Goal: Communication & Community: Ask a question

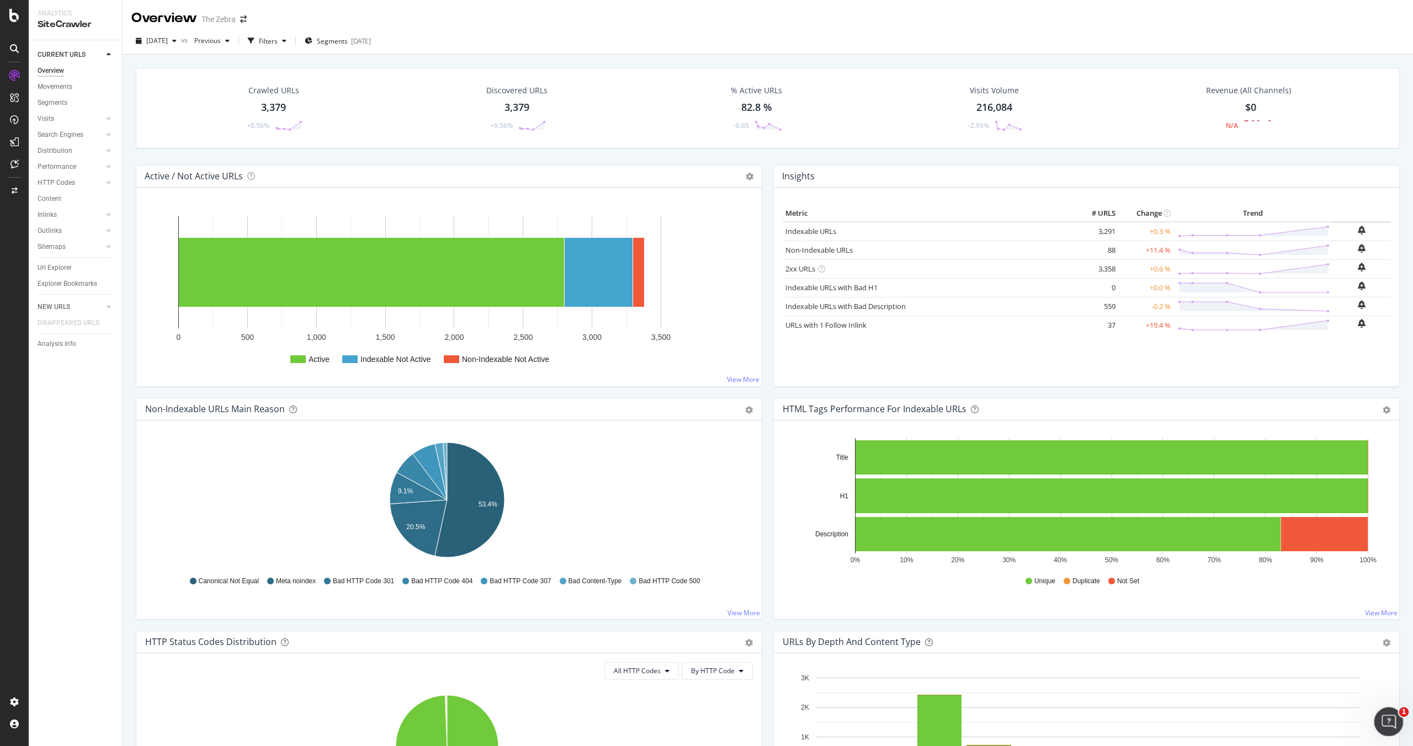
click at [1400, 715] on span "1" at bounding box center [1405, 713] width 10 height 10
click at [1382, 723] on icon "Open Intercom Messenger" at bounding box center [1388, 721] width 18 height 18
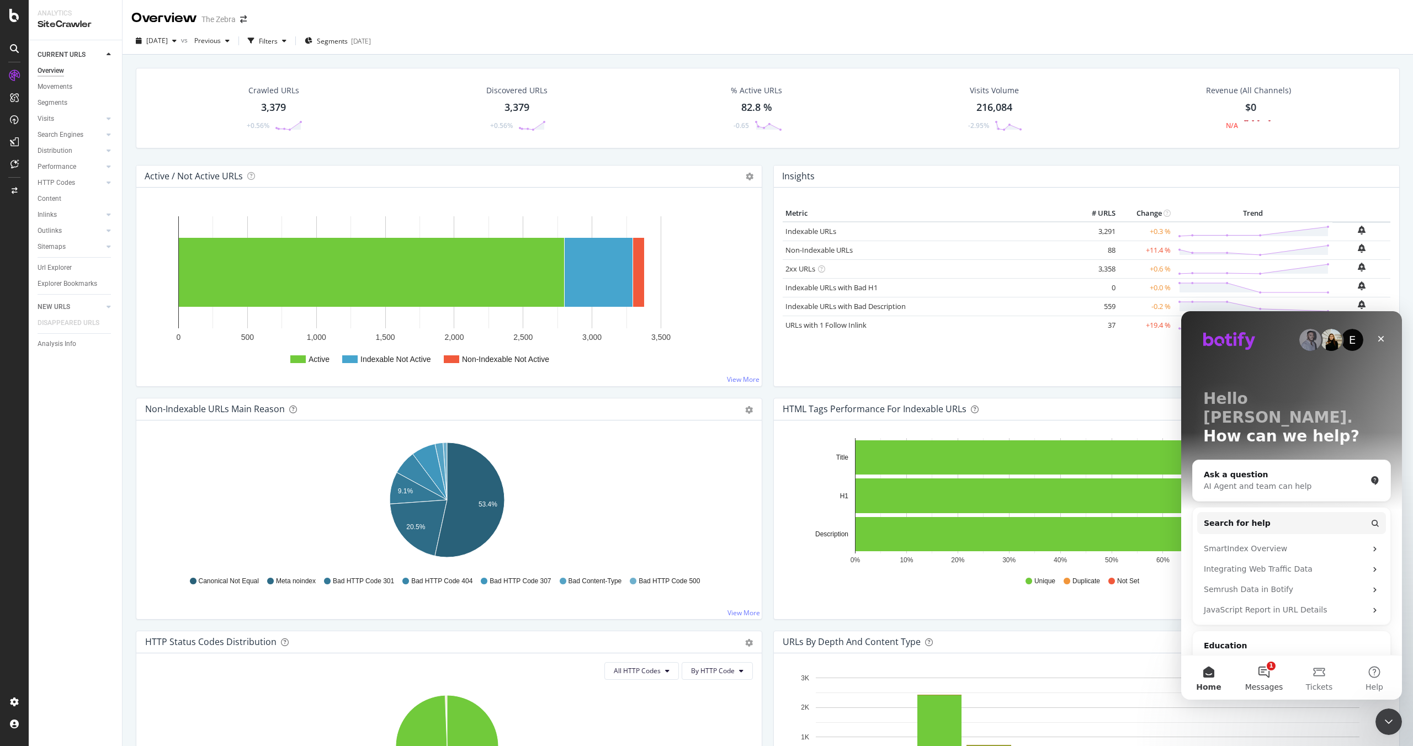
click at [1267, 677] on button "1 Messages" at bounding box center [1264, 678] width 55 height 44
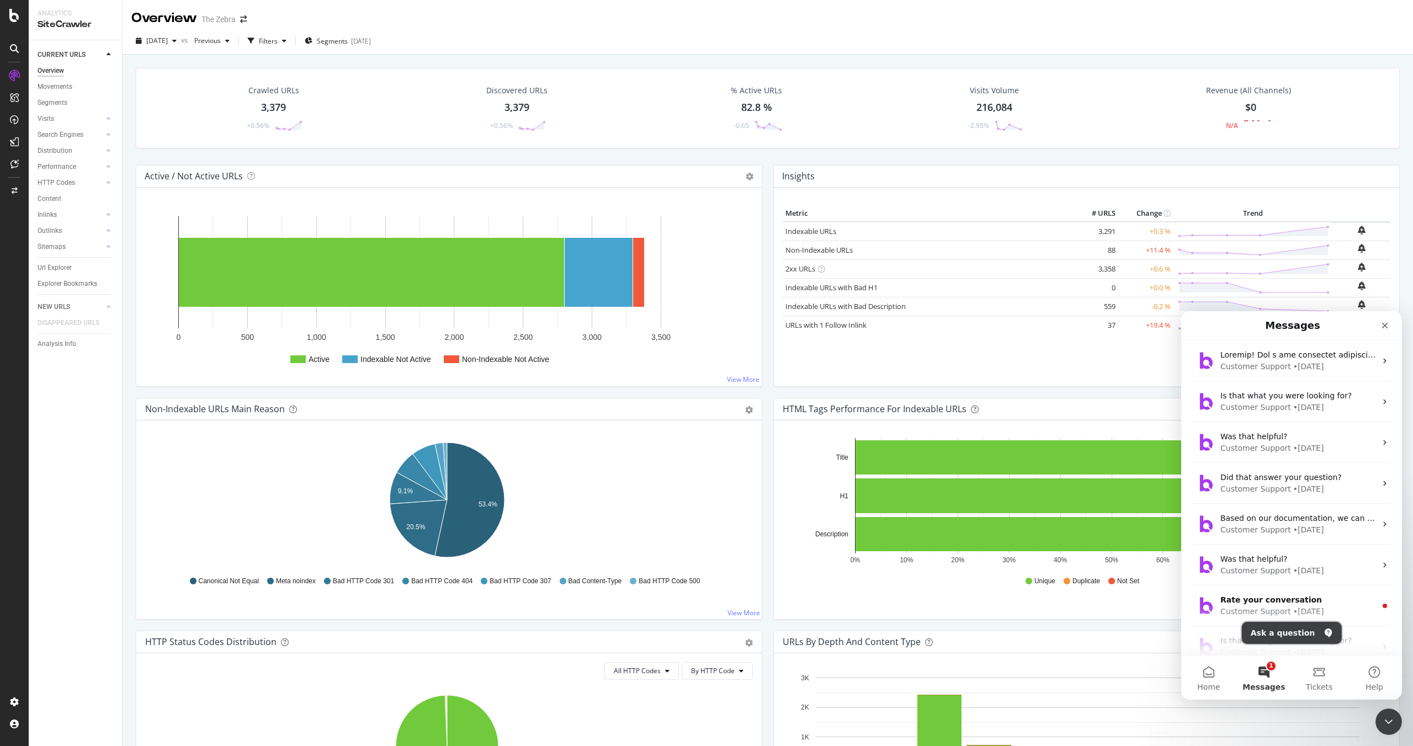
click at [1273, 635] on button "Ask a question" at bounding box center [1292, 633] width 100 height 22
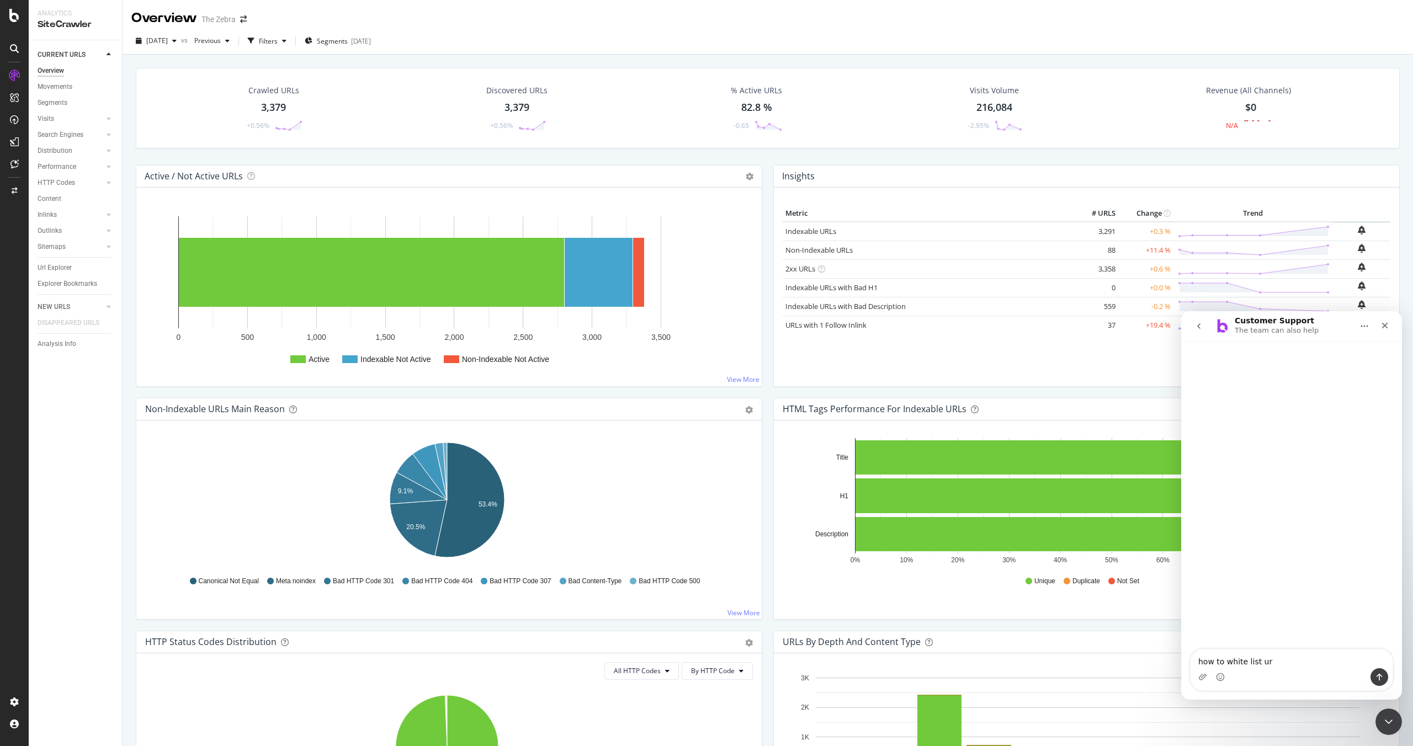
type textarea "how to white list url"
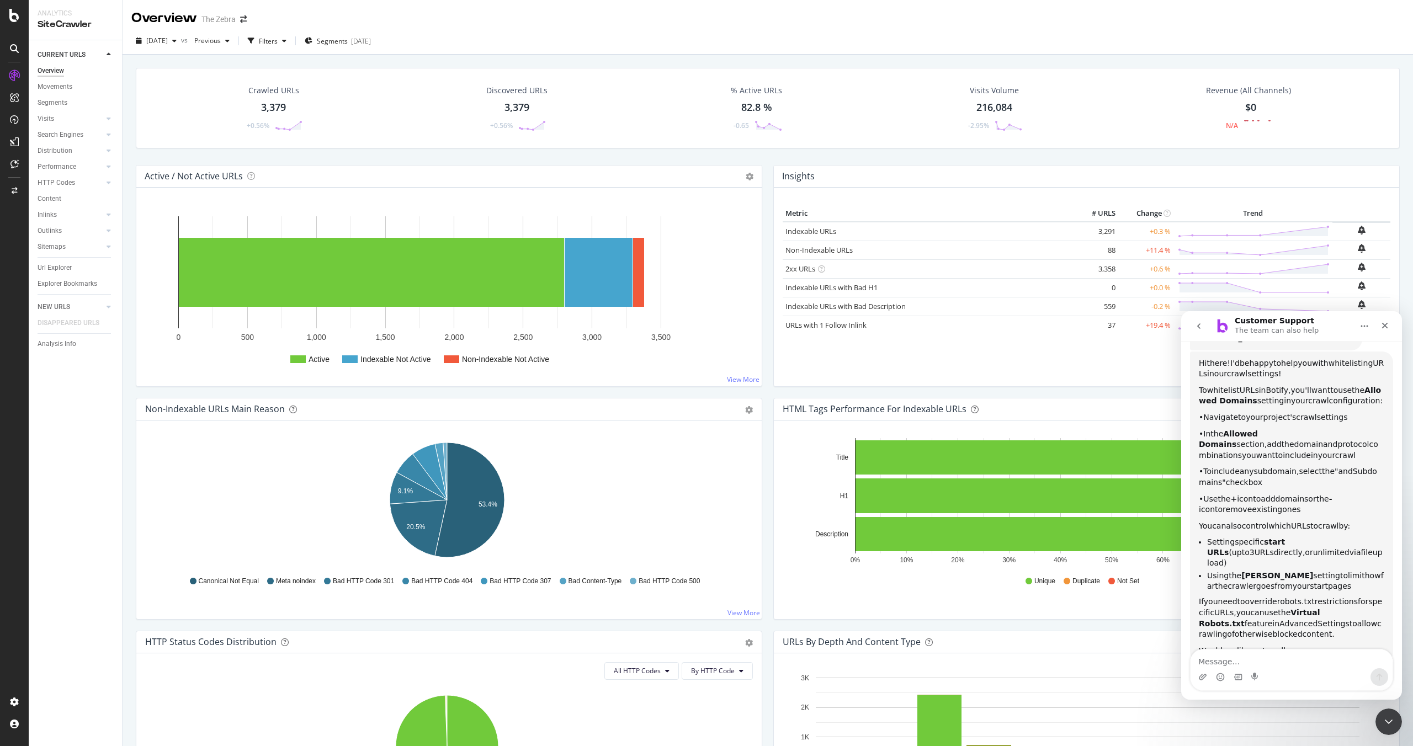
scroll to position [140, 0]
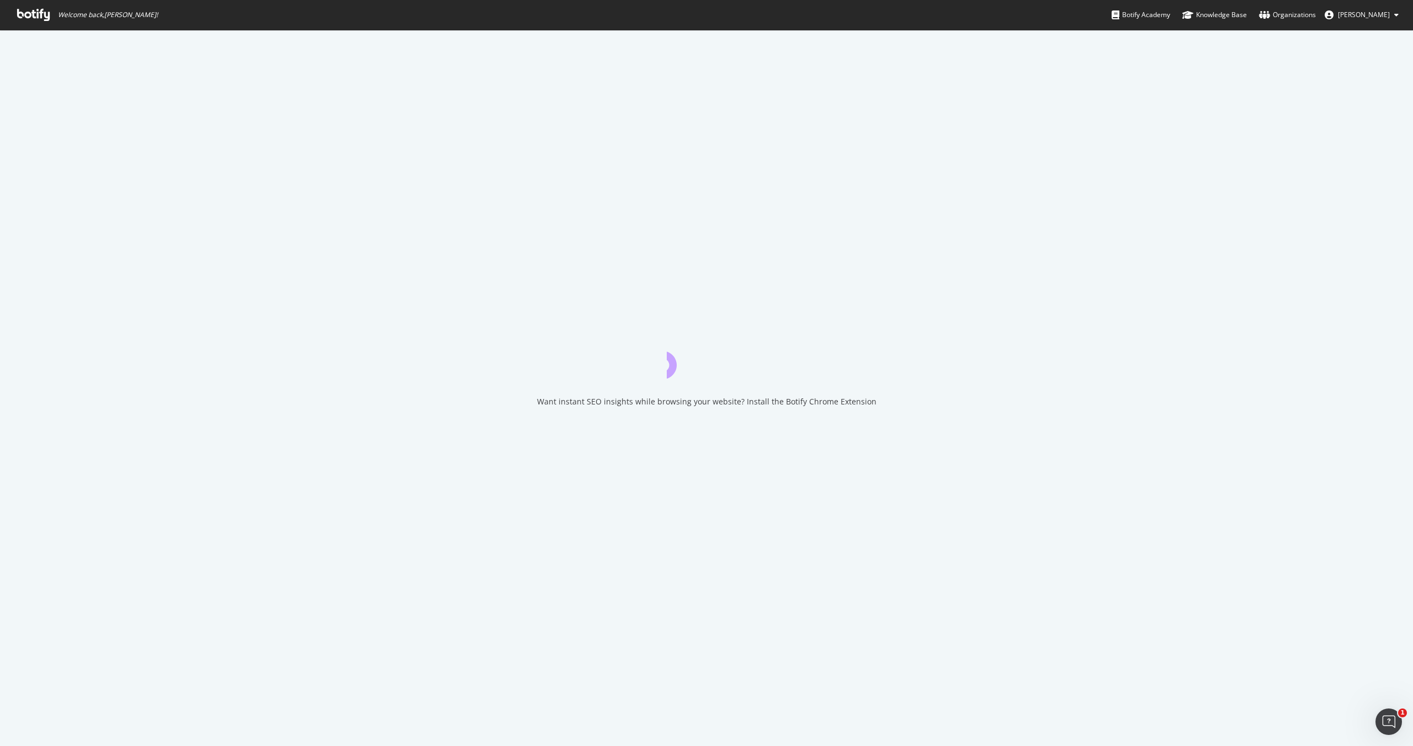
click at [43, 20] on icon at bounding box center [33, 15] width 33 height 12
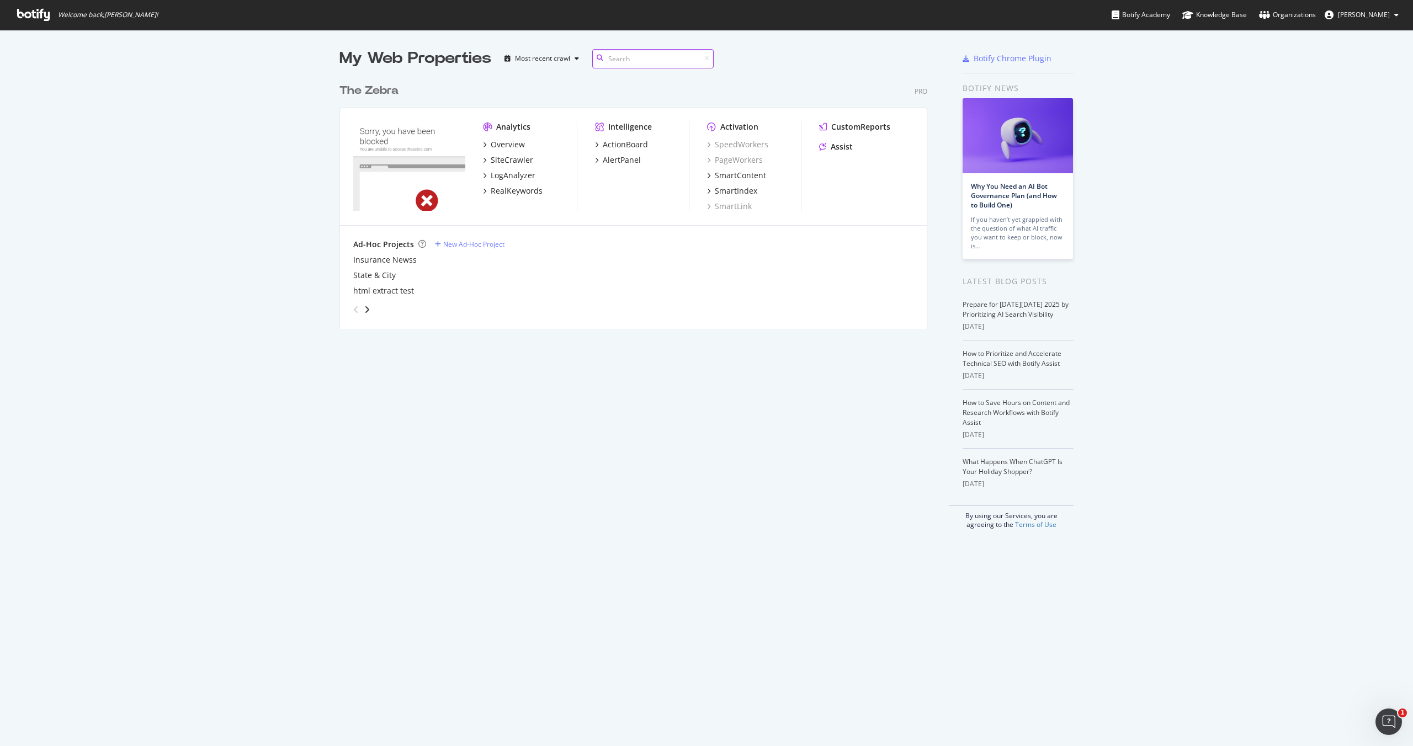
scroll to position [738, 1397]
drag, startPoint x: 469, startPoint y: 404, endPoint x: 512, endPoint y: 746, distance: 345.0
click at [512, 746] on div "My Web Properties Most recent crawl The Zebra Pro Analytics Overview SiteCrawle…" at bounding box center [706, 388] width 1413 height 717
